Goal: Task Accomplishment & Management: Complete application form

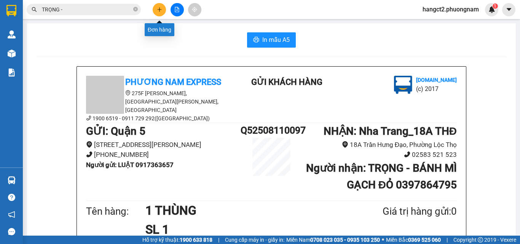
drag, startPoint x: 0, startPoint y: 0, endPoint x: 160, endPoint y: 8, distance: 160.6
click at [160, 8] on icon "plus" at bounding box center [159, 9] width 5 height 5
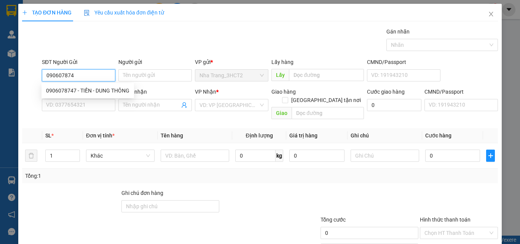
type input "0906078747"
click at [54, 87] on div "0906078747 - TIỀN - DUNG THÔNG" at bounding box center [87, 90] width 83 height 8
type input "TIỀN - DUNG THÔNG"
type input "0703932901"
type input "[PERSON_NAME]"
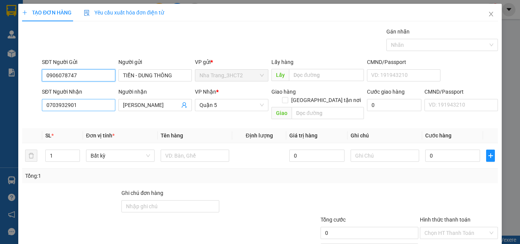
type input "0906078747"
click at [88, 104] on input "0703932901" at bounding box center [79, 105] width 74 height 12
click at [49, 104] on input "00906647821" at bounding box center [79, 105] width 74 height 12
type input "0906647821"
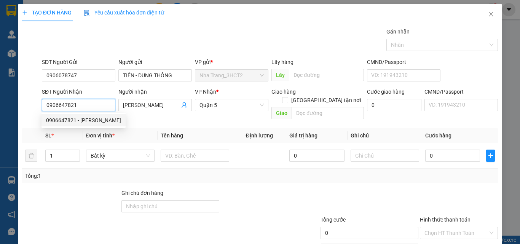
click at [86, 123] on div "0906647821 - [PERSON_NAME]" at bounding box center [83, 120] width 75 height 8
type input "THANH"
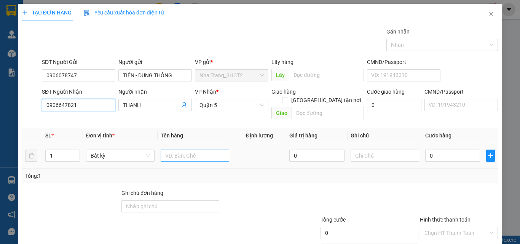
type input "0906647821"
click at [173, 150] on input "text" at bounding box center [195, 156] width 69 height 12
type input "1 THÙNG"
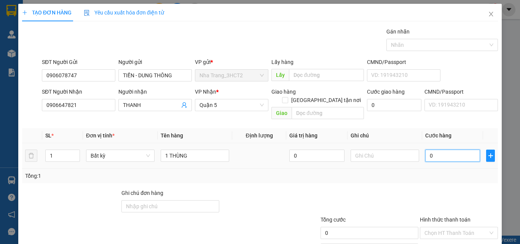
click at [436, 150] on input "0" at bounding box center [453, 156] width 55 height 12
type input "2"
type input "20"
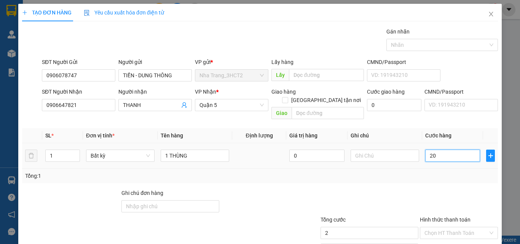
type input "20"
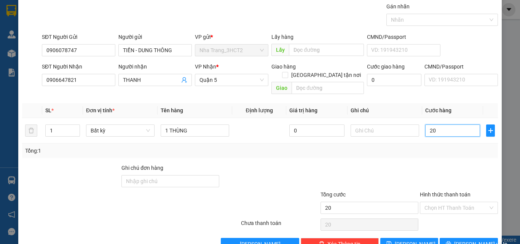
scroll to position [38, 0]
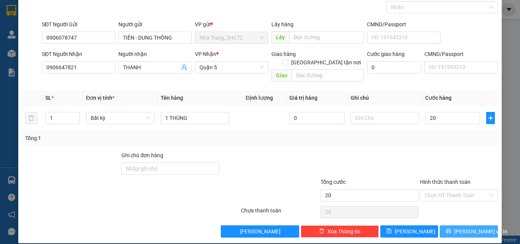
type input "20.000"
click at [450, 229] on icon "printer" at bounding box center [448, 231] width 5 height 5
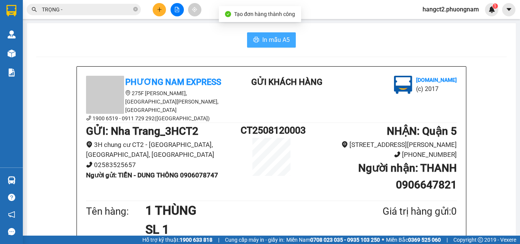
click at [258, 40] on button "In mẫu A5" at bounding box center [271, 39] width 49 height 15
click at [101, 12] on input "TRỌNG -" at bounding box center [87, 9] width 90 height 8
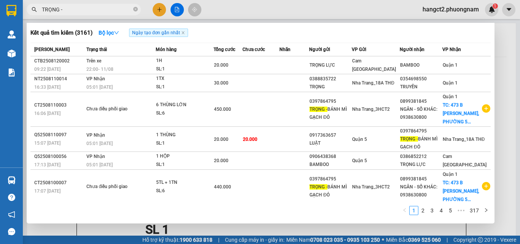
click at [101, 12] on input "TRỌNG -" at bounding box center [87, 9] width 90 height 8
